Goal: Task Accomplishment & Management: Use online tool/utility

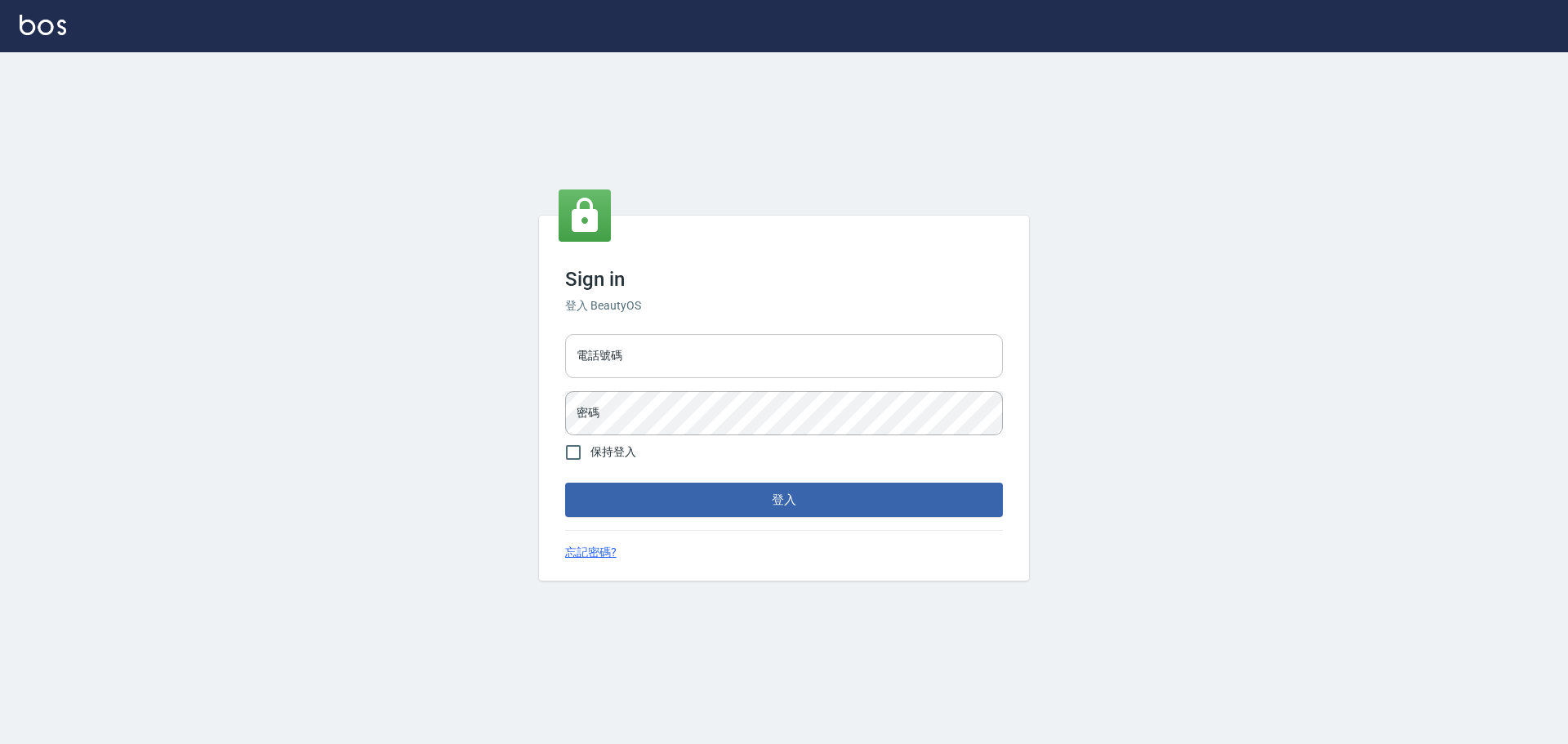
click at [611, 360] on input "電話號碼" at bounding box center [784, 356] width 437 height 44
type input "0916914211"
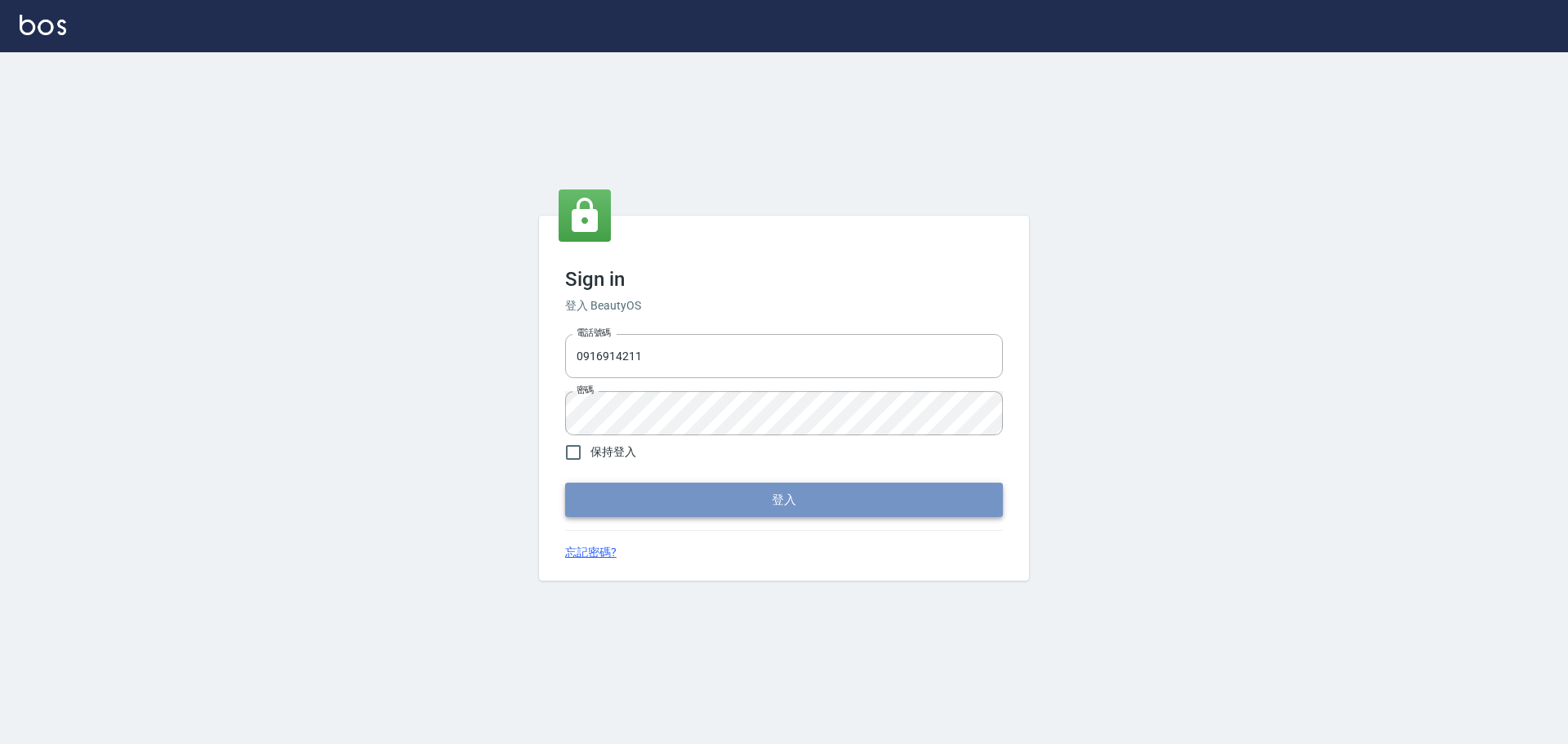
click at [628, 493] on button "登入" at bounding box center [784, 499] width 437 height 34
